Goal: Task Accomplishment & Management: Manage account settings

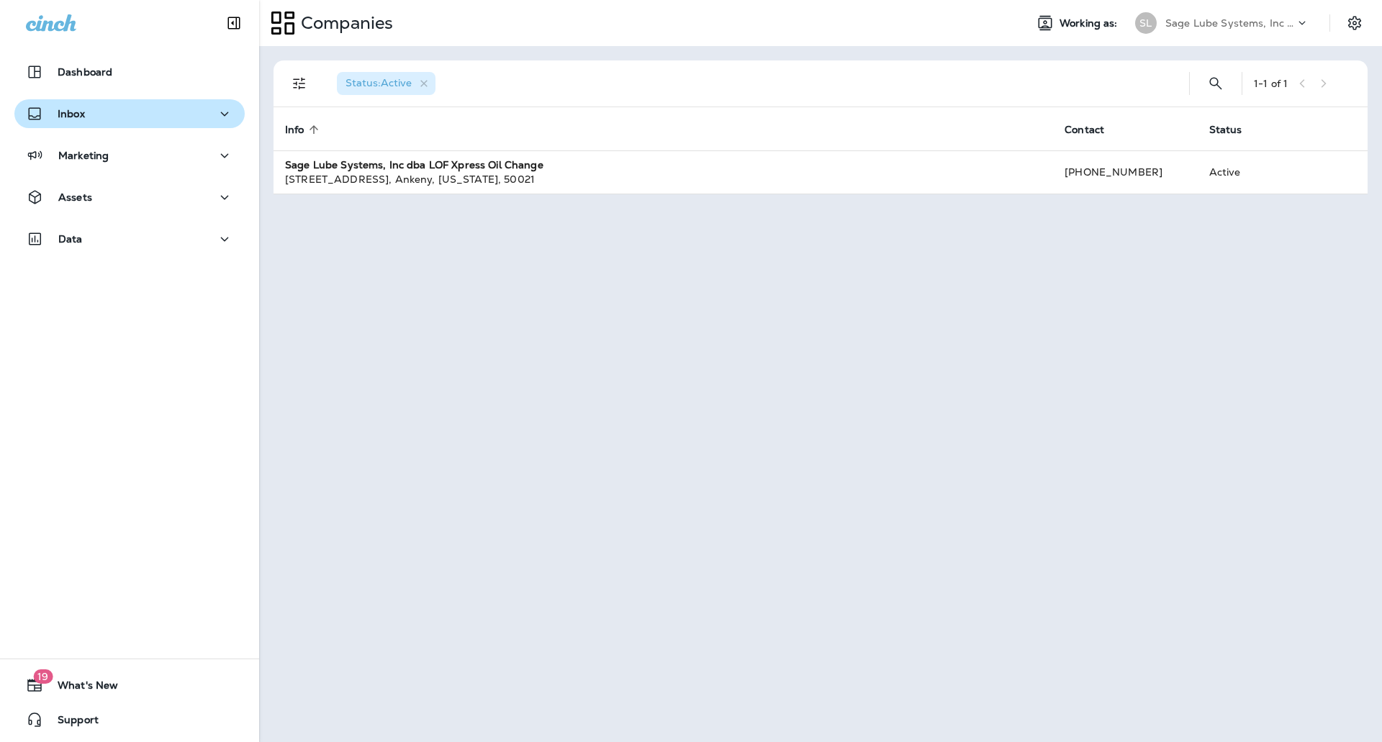
click at [216, 116] on icon "button" at bounding box center [224, 114] width 17 height 18
click at [217, 120] on icon "button" at bounding box center [224, 114] width 17 height 18
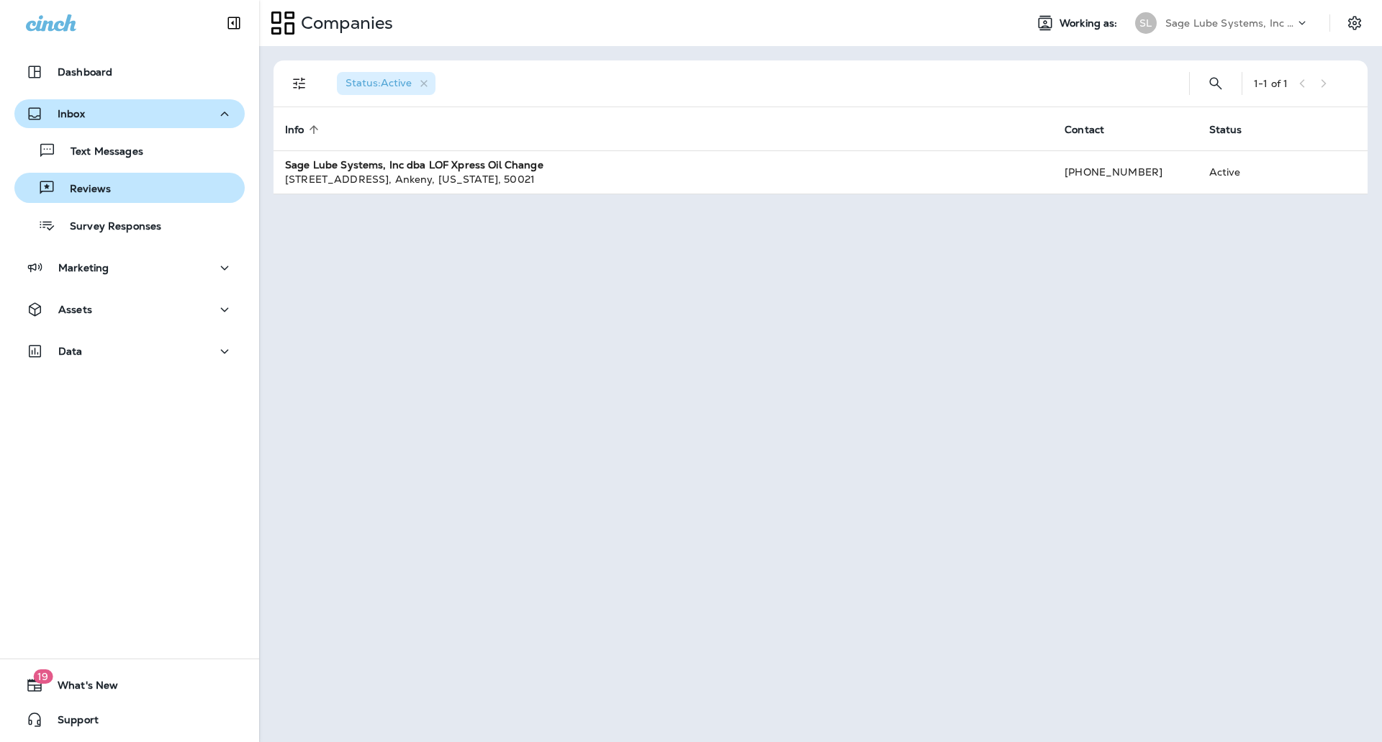
click at [92, 195] on p "Reviews" at bounding box center [82, 190] width 55 height 14
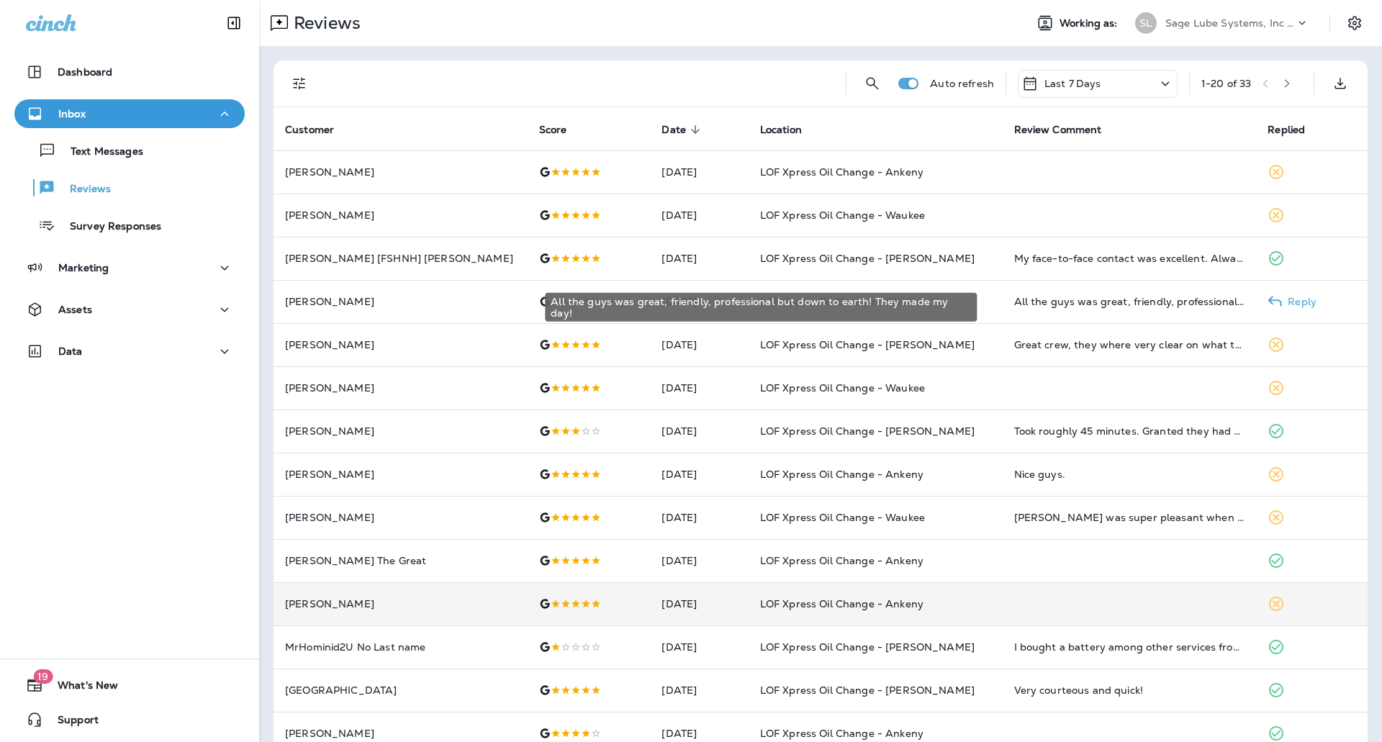
scroll to position [286, 0]
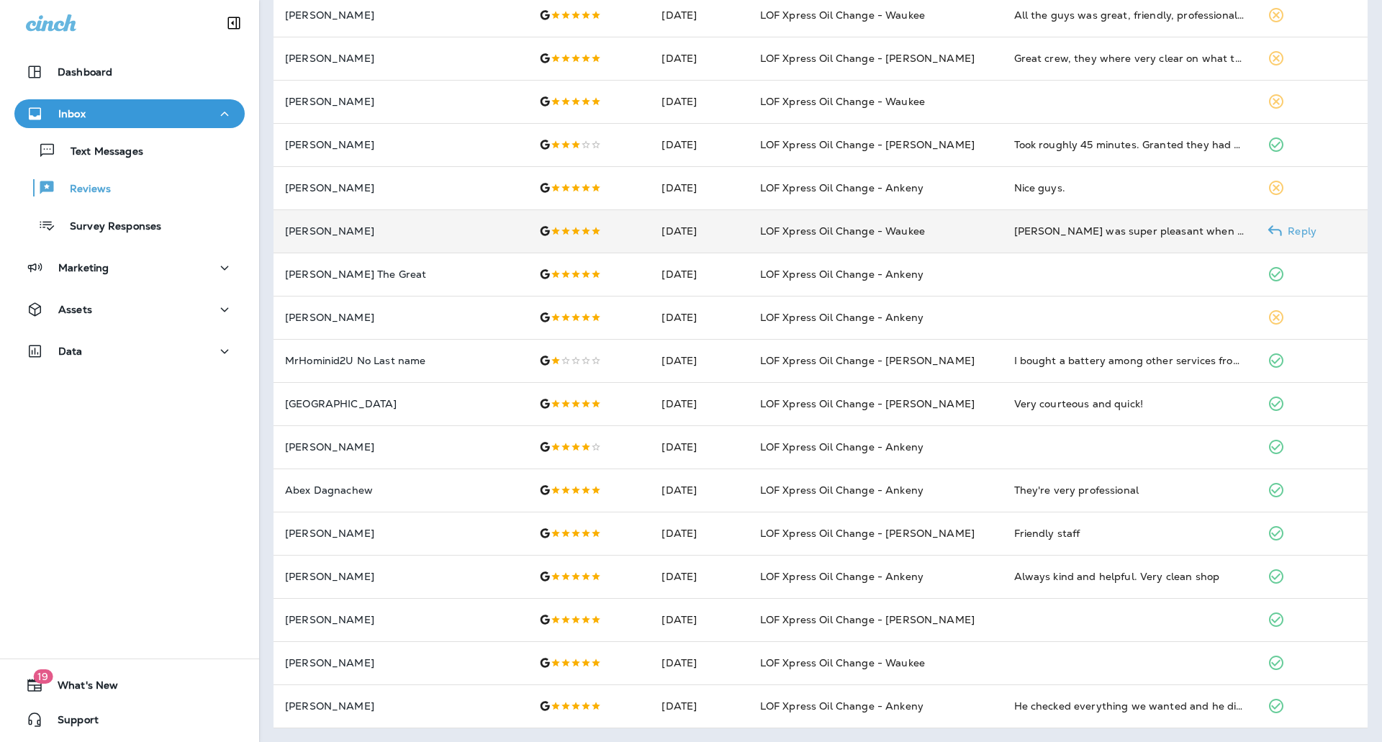
click at [1098, 239] on td "[PERSON_NAME] was super pleasant when I called to see if a picture of my coupon…" at bounding box center [1130, 230] width 254 height 43
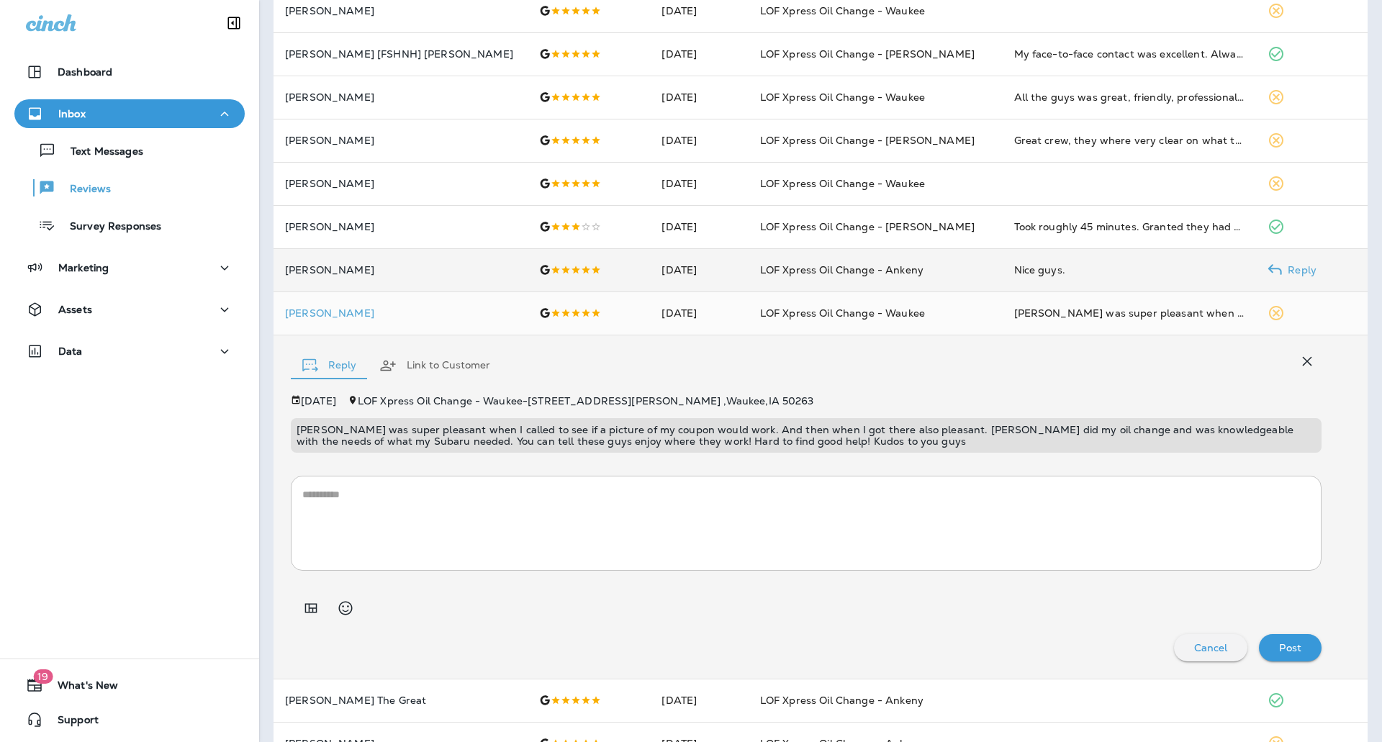
scroll to position [0, 0]
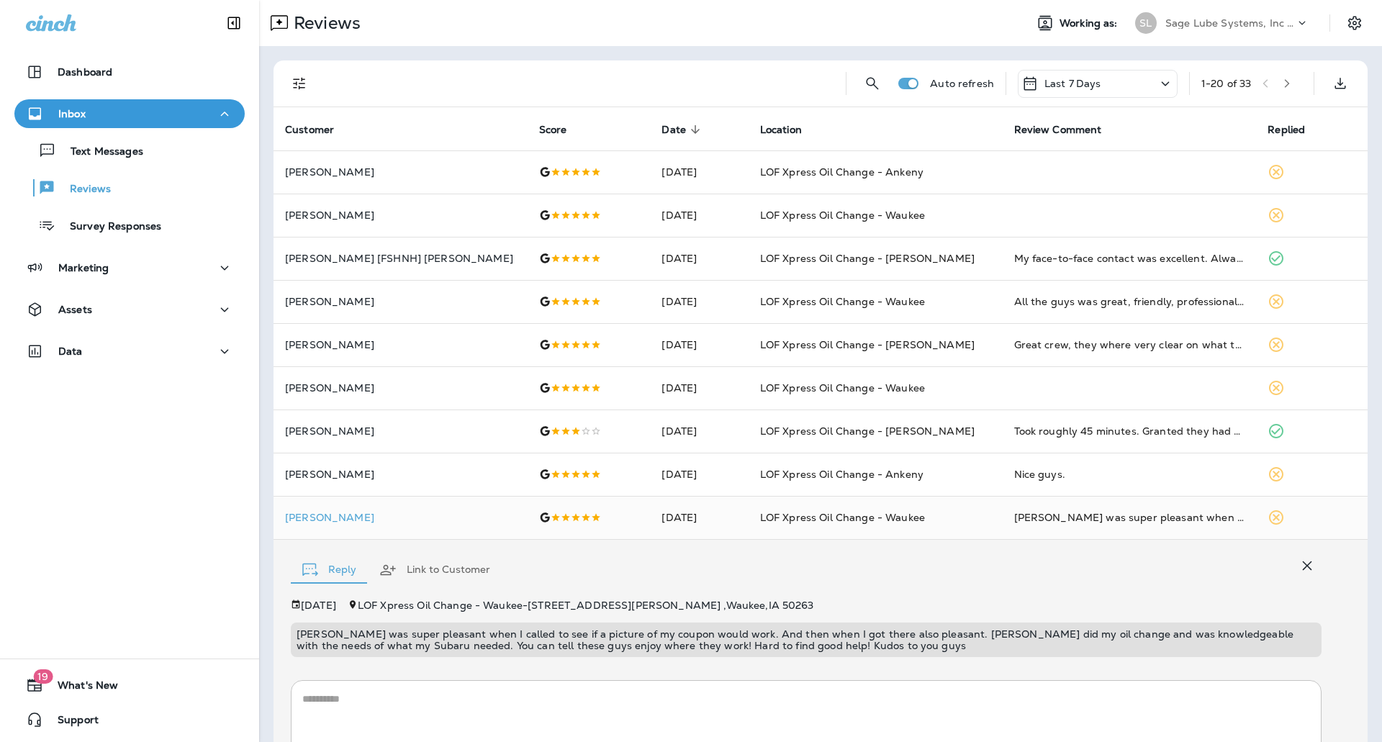
click at [1298, 566] on icon "button" at bounding box center [1306, 565] width 17 height 17
